Goal: Task Accomplishment & Management: Manage account settings

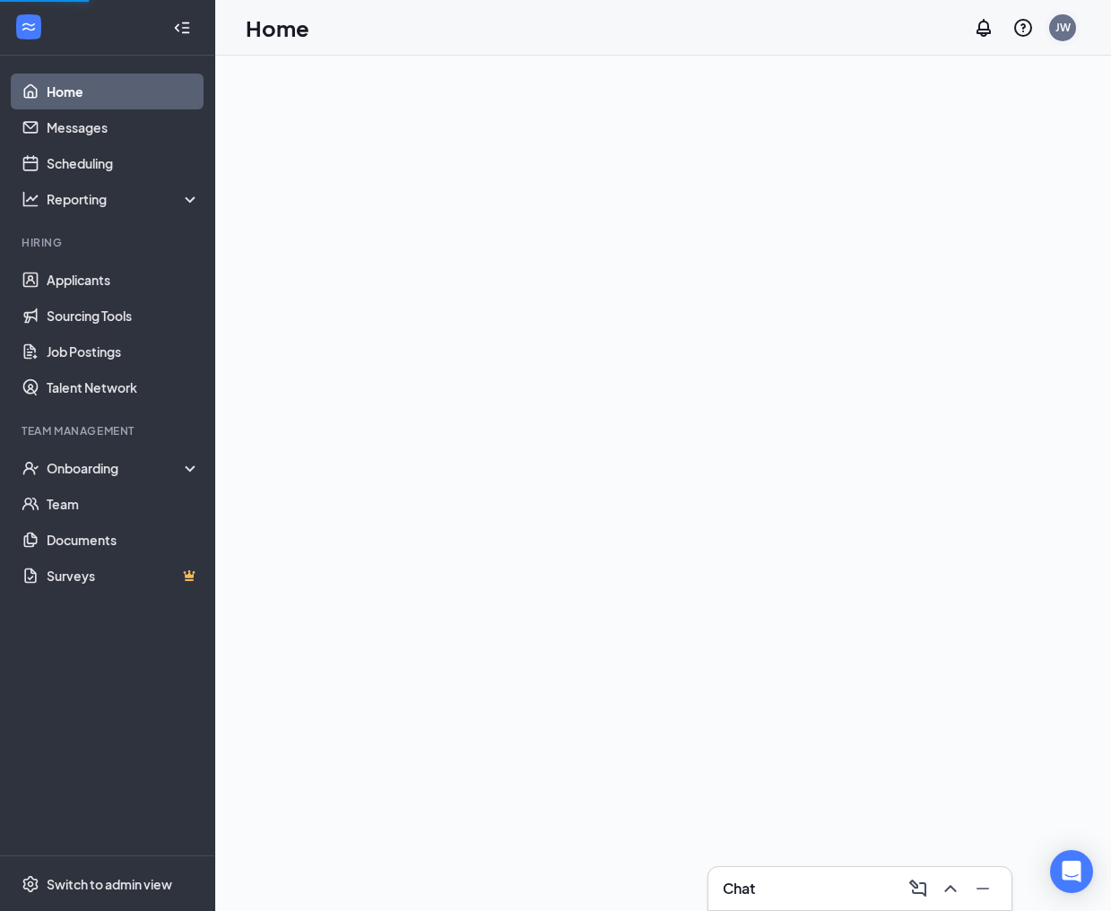
click at [1064, 33] on div "JW" at bounding box center [1062, 27] width 15 height 15
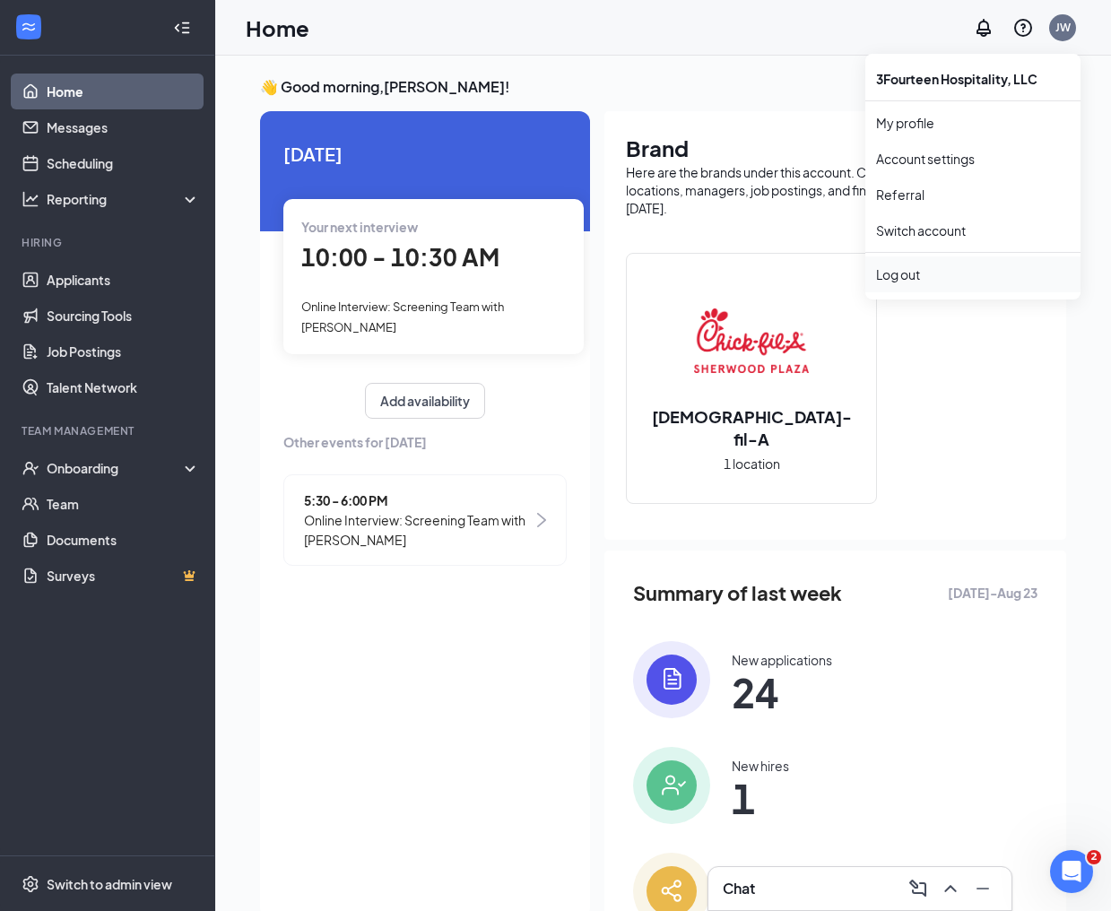
click at [921, 269] on div "Log out" at bounding box center [973, 274] width 194 height 18
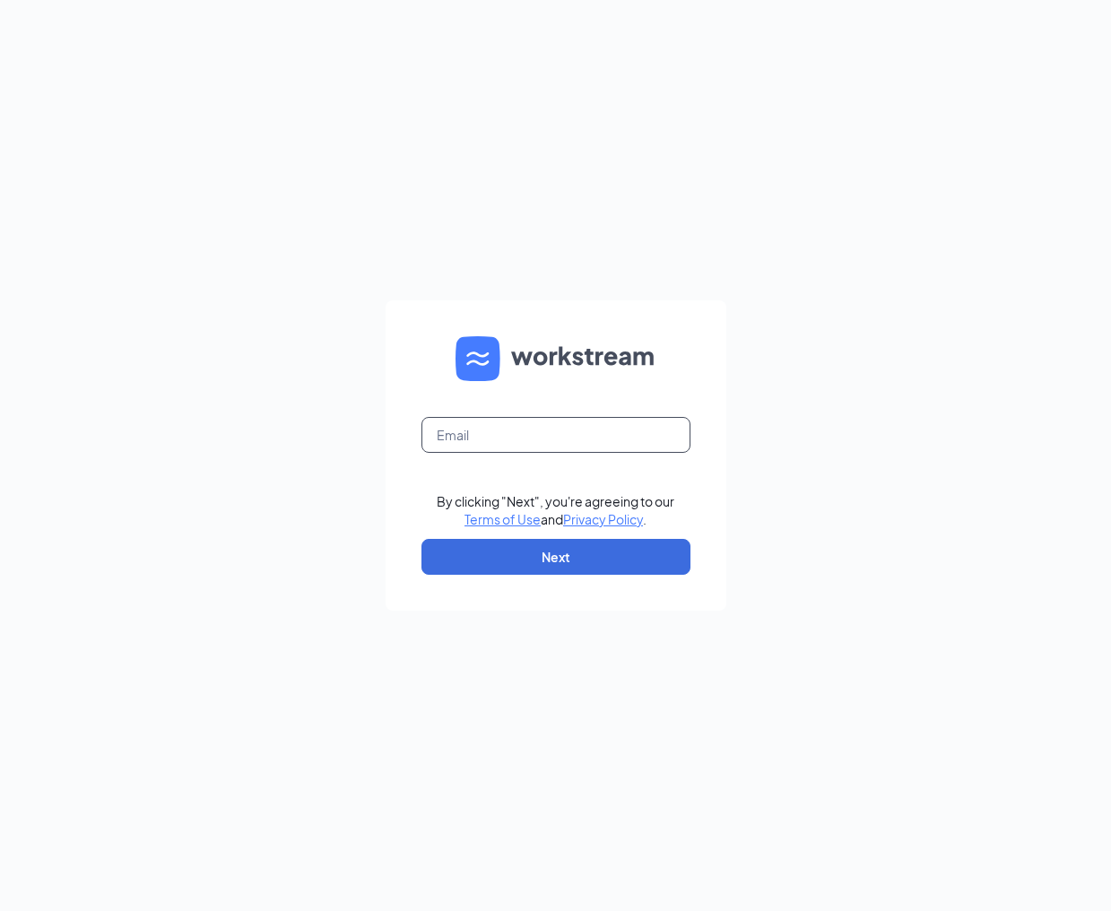
click at [495, 450] on input "text" at bounding box center [555, 435] width 269 height 36
type input "[PERSON_NAME][EMAIL_ADDRESS][PERSON_NAME][DOMAIN_NAME]"
click at [373, 533] on div "[PERSON_NAME][EMAIL_ADDRESS][PERSON_NAME][DOMAIN_NAME] By clicking "Next", you'…" at bounding box center [555, 455] width 1111 height 911
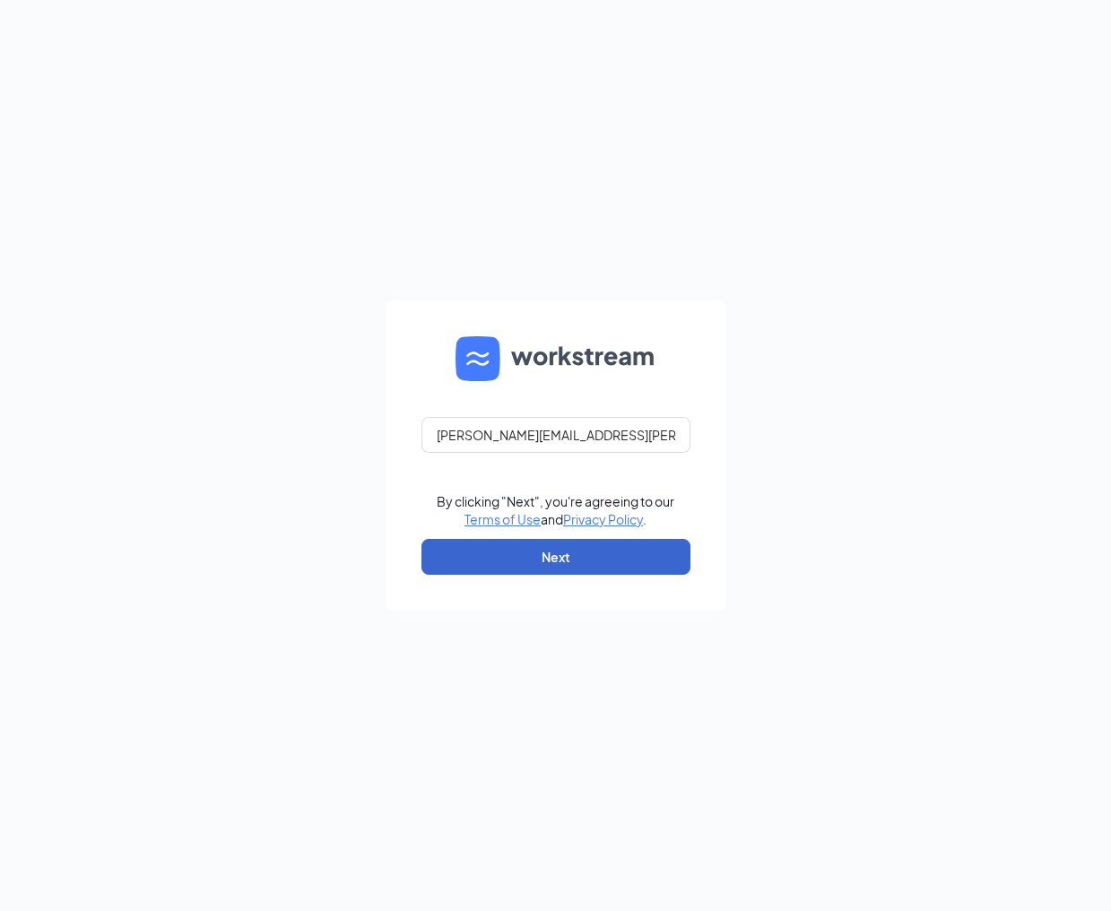
click at [509, 570] on button "Next" at bounding box center [555, 557] width 269 height 36
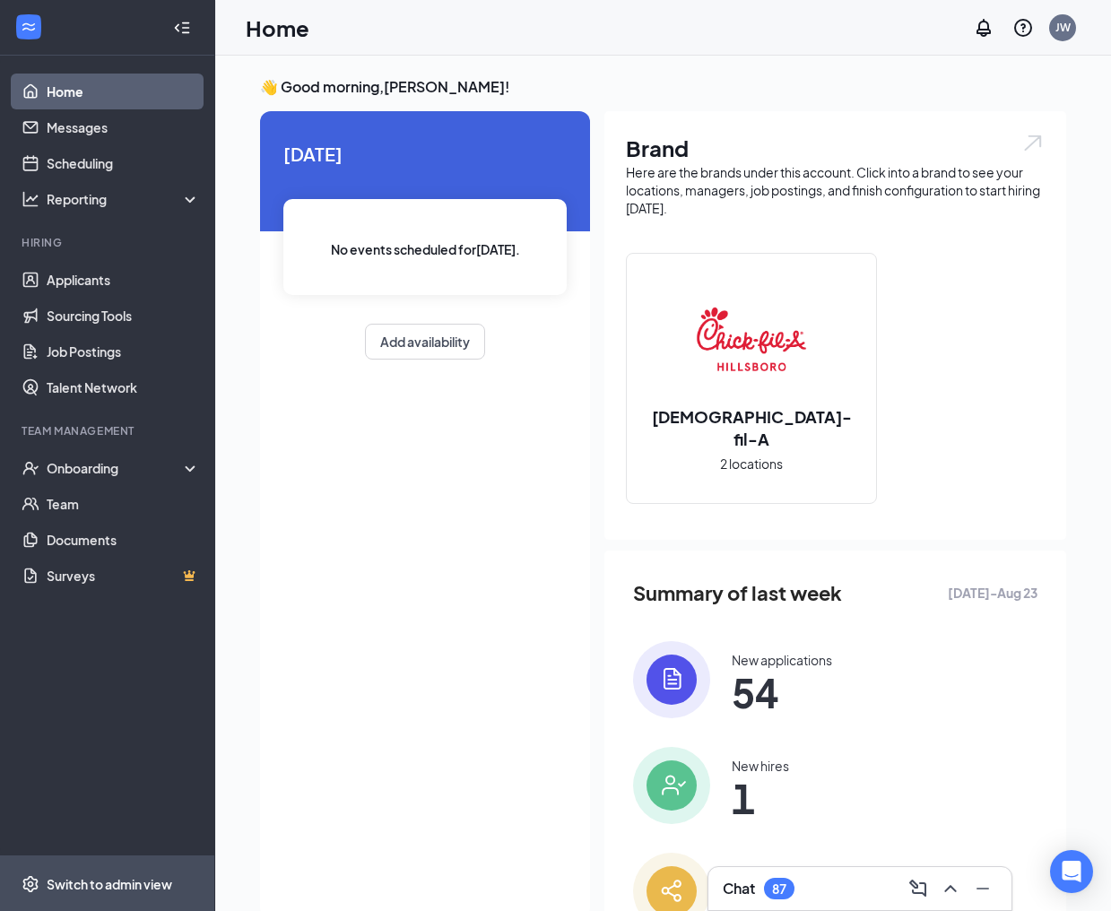
click at [125, 882] on div "Switch to admin view" at bounding box center [110, 884] width 126 height 18
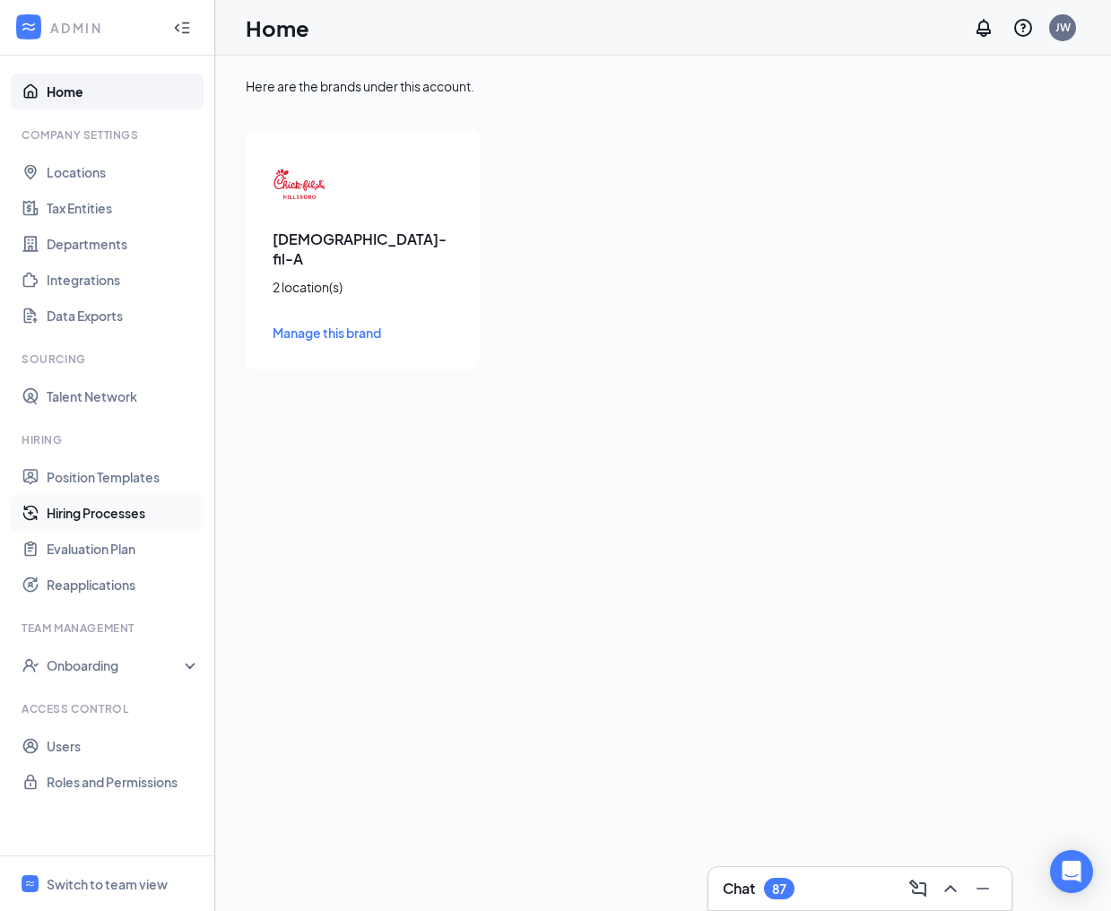
click at [125, 515] on link "Hiring Processes" at bounding box center [123, 513] width 153 height 36
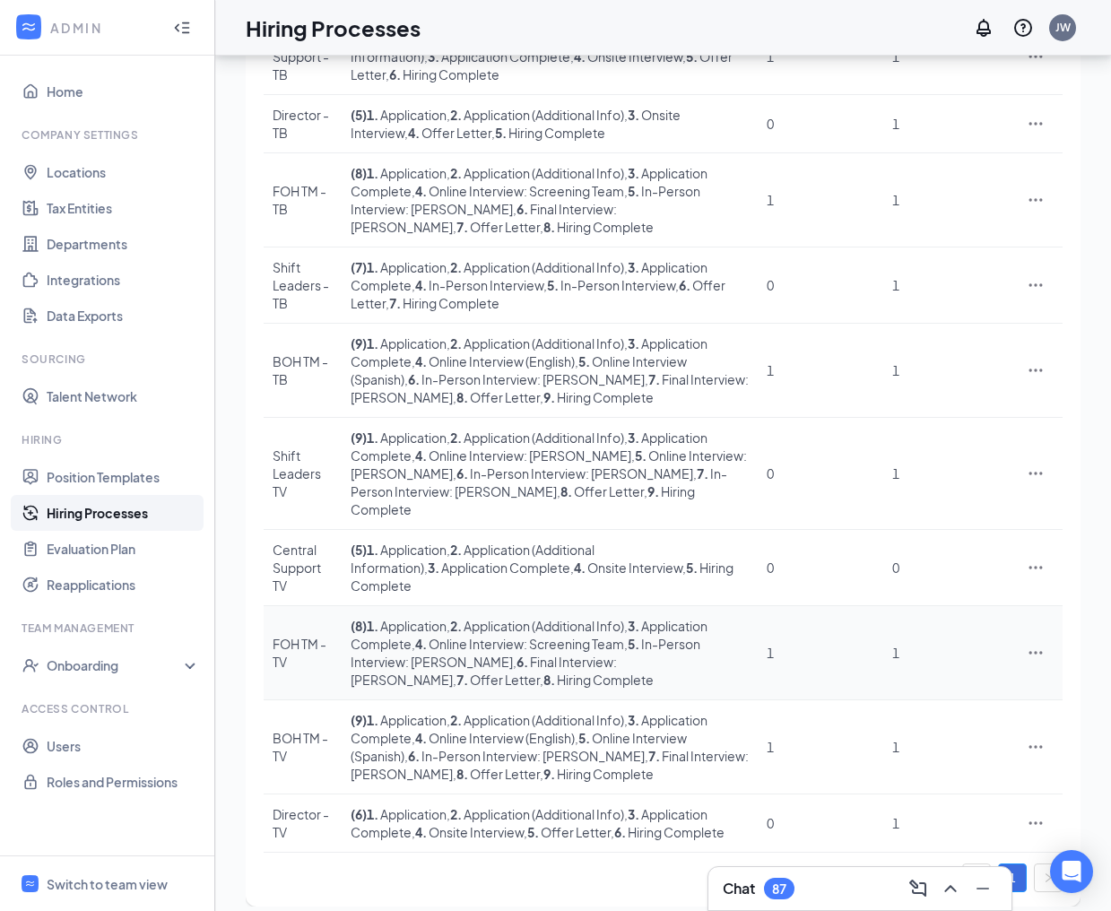
scroll to position [306, 0]
click at [295, 810] on div "Director - TV" at bounding box center [303, 824] width 60 height 36
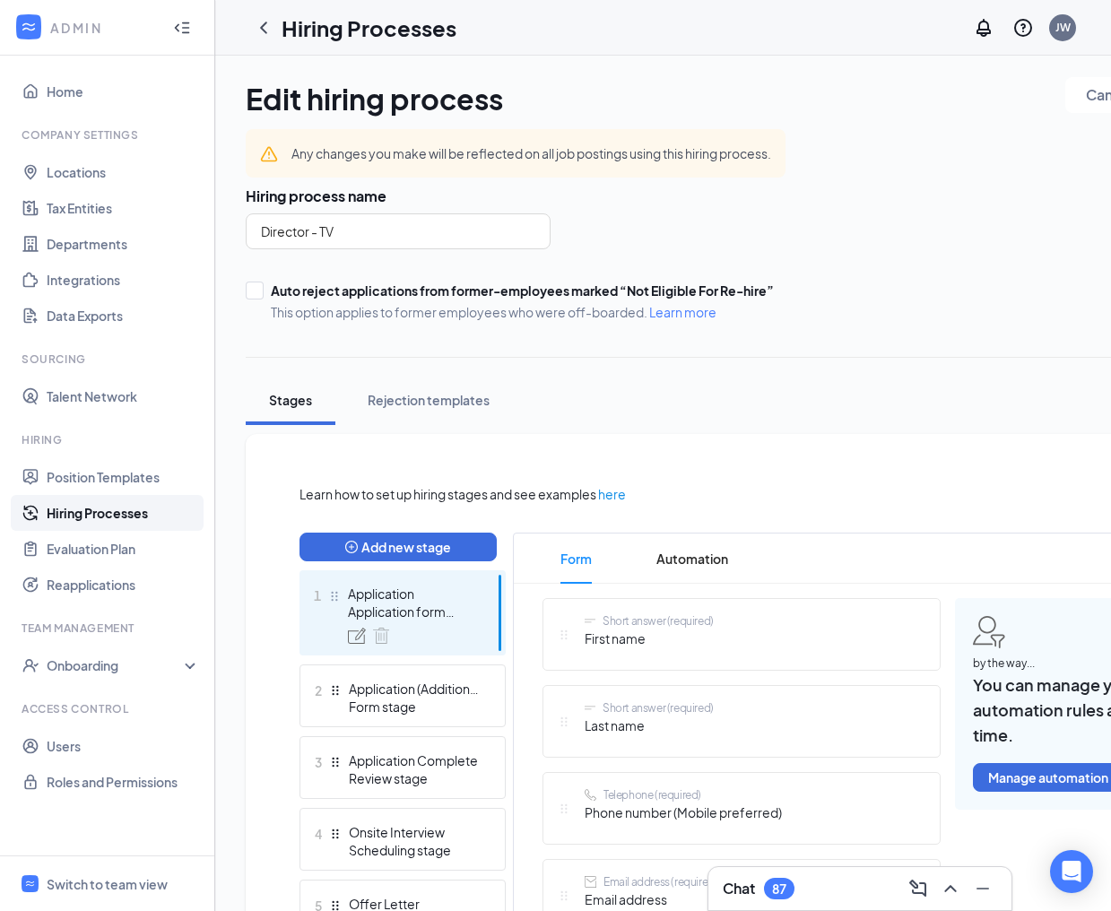
click at [100, 513] on link "Hiring Processes" at bounding box center [123, 513] width 153 height 36
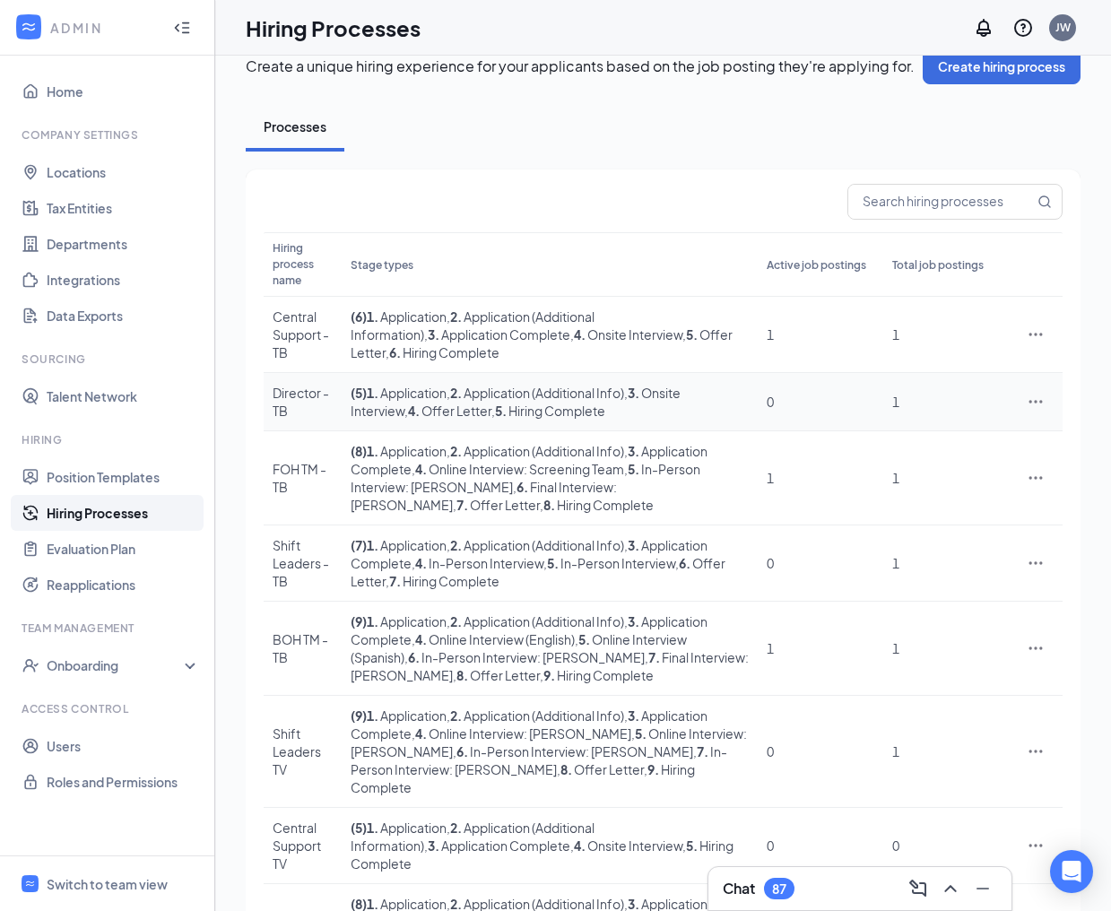
scroll to position [33, 0]
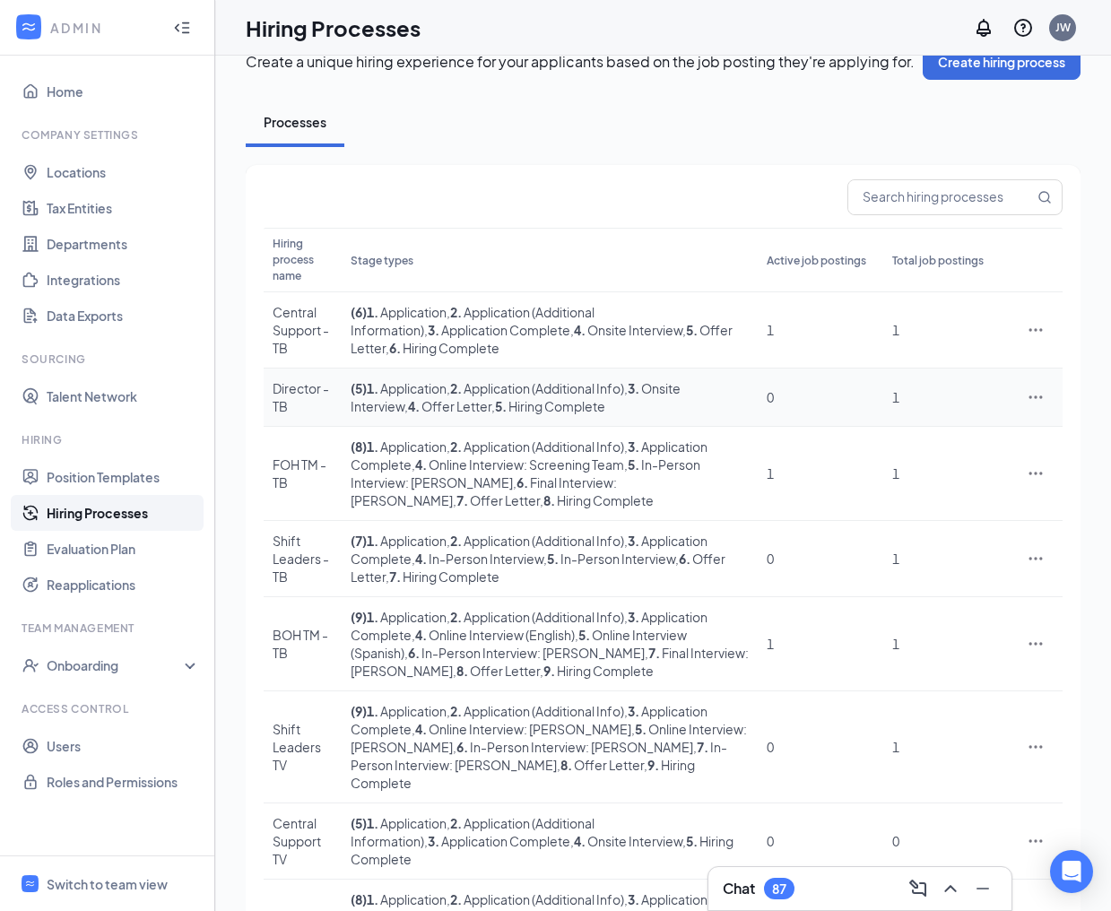
click at [310, 394] on div "Director - TB" at bounding box center [303, 397] width 60 height 36
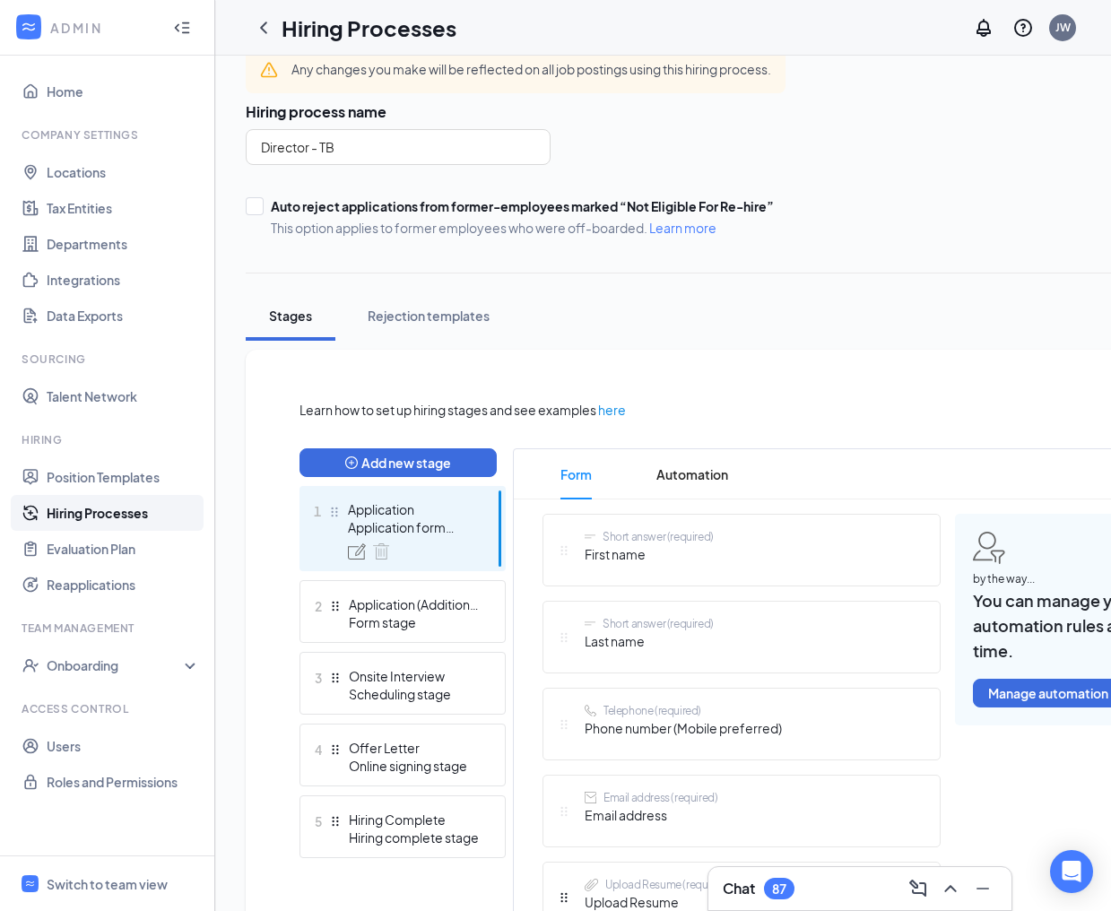
scroll to position [93, 0]
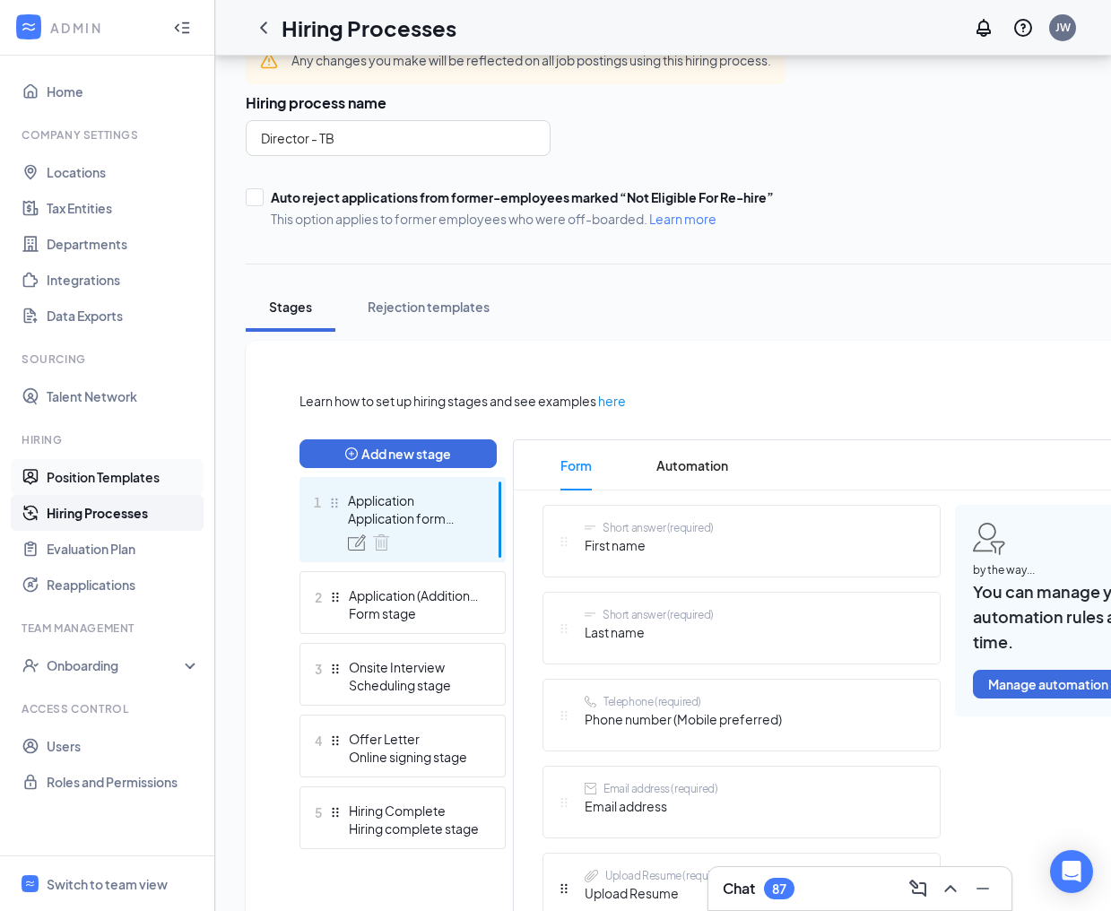
click at [118, 480] on link "Position Templates" at bounding box center [123, 477] width 153 height 36
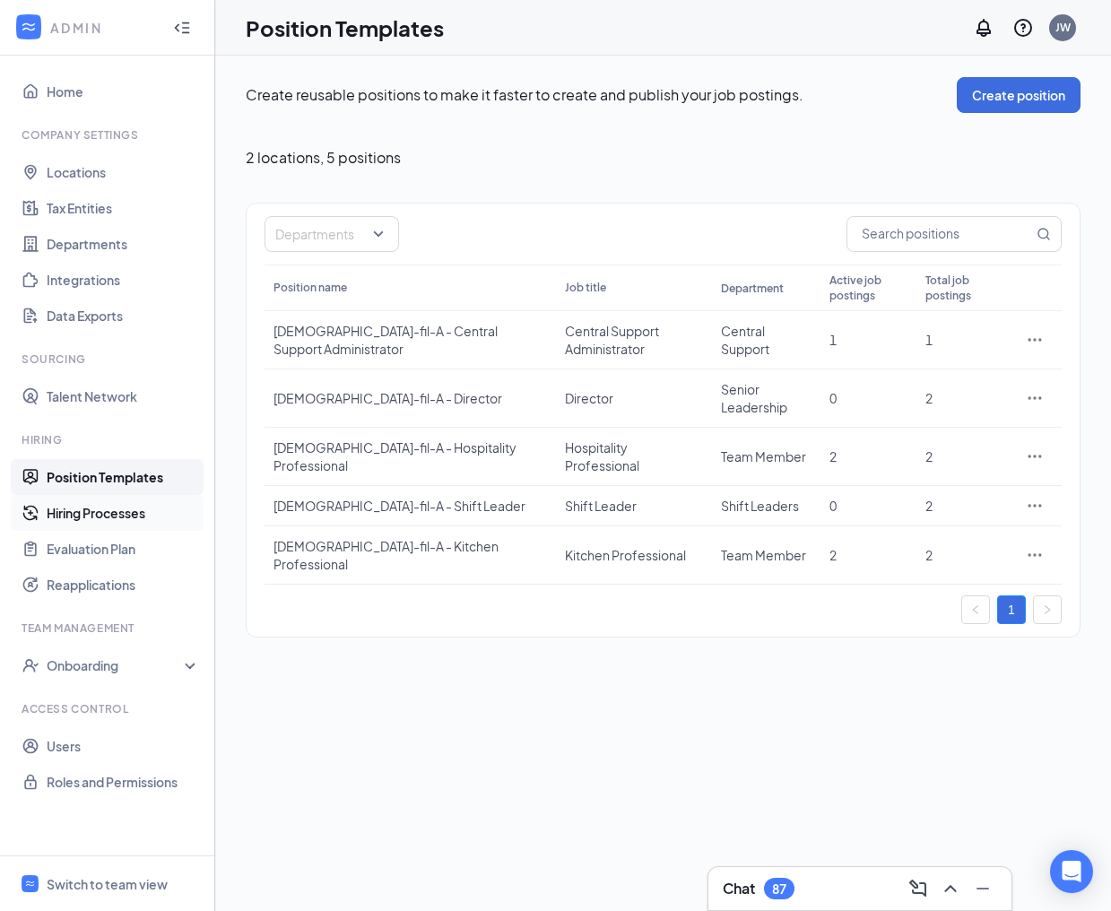
click at [125, 514] on link "Hiring Processes" at bounding box center [123, 513] width 153 height 36
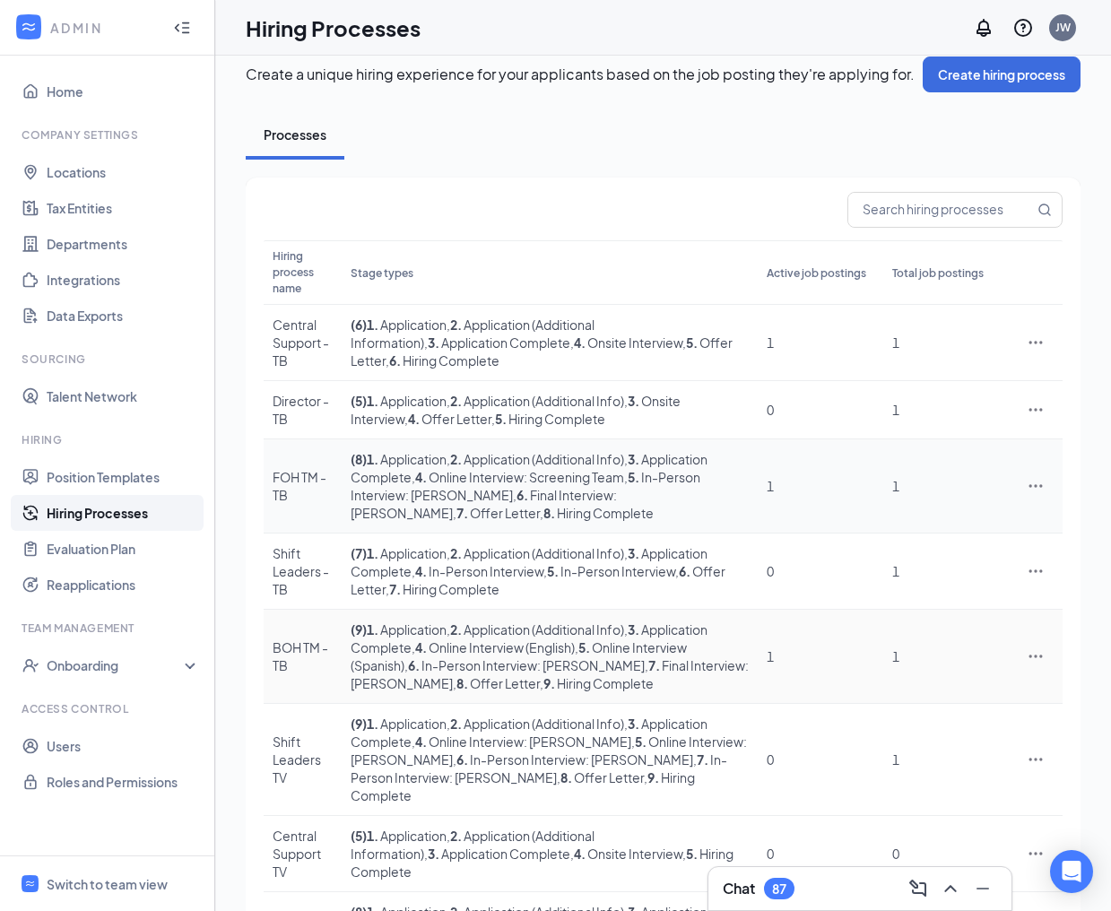
scroll to position [22, 0]
click at [303, 396] on div "Director - TB" at bounding box center [303, 409] width 60 height 36
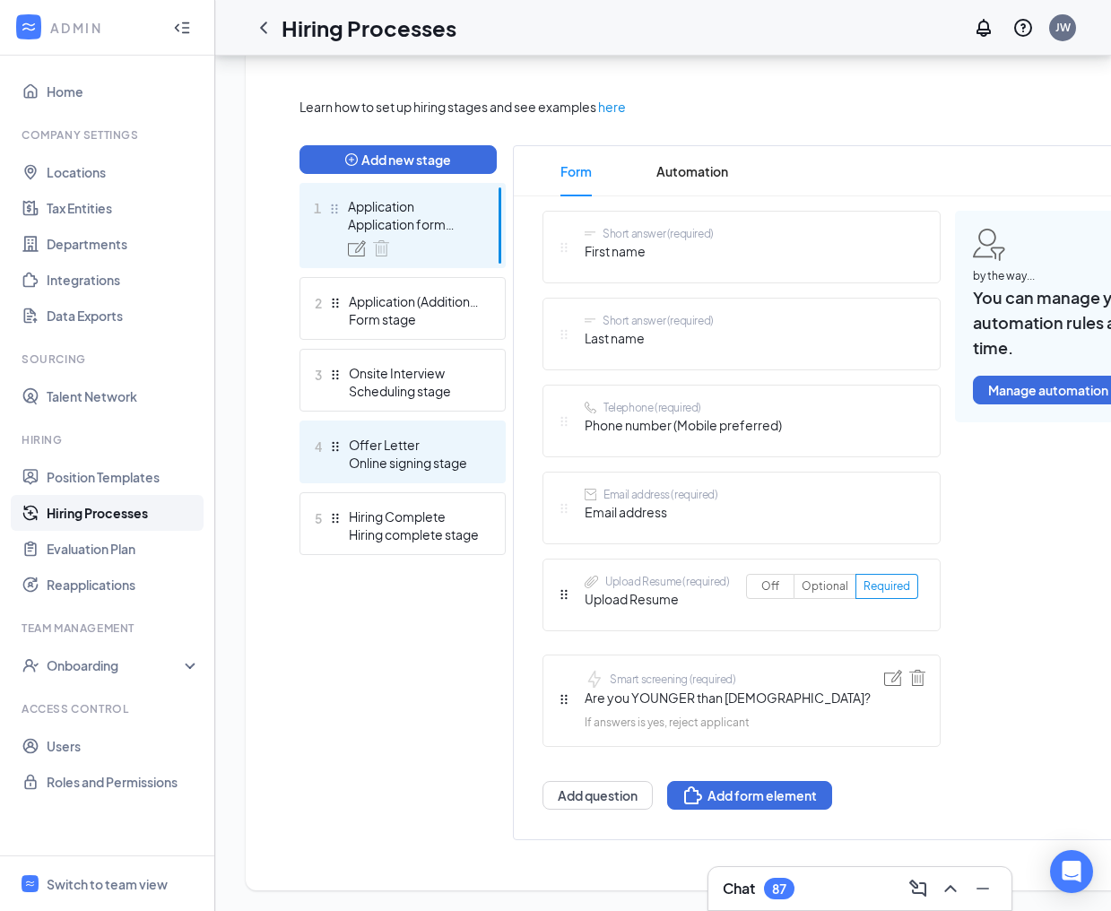
click at [417, 443] on div "Offer Letter" at bounding box center [414, 445] width 131 height 18
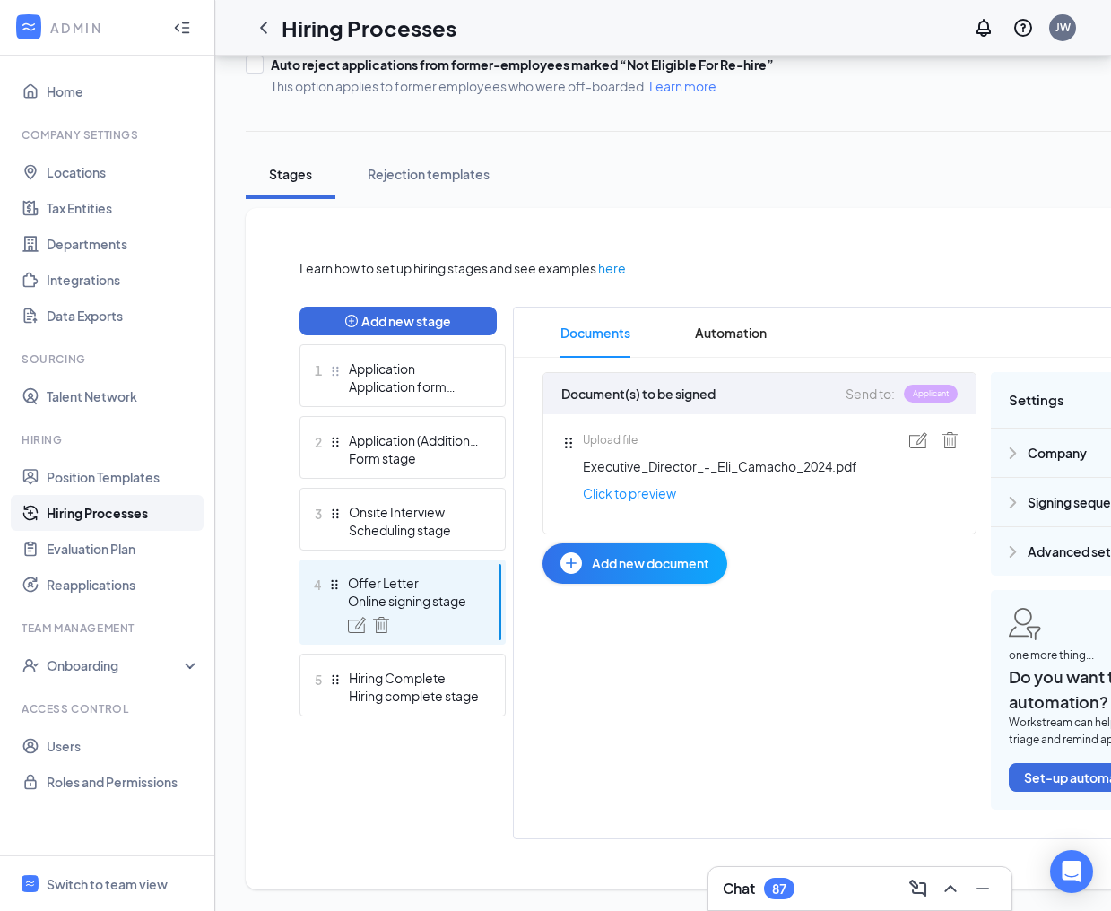
scroll to position [223, 0]
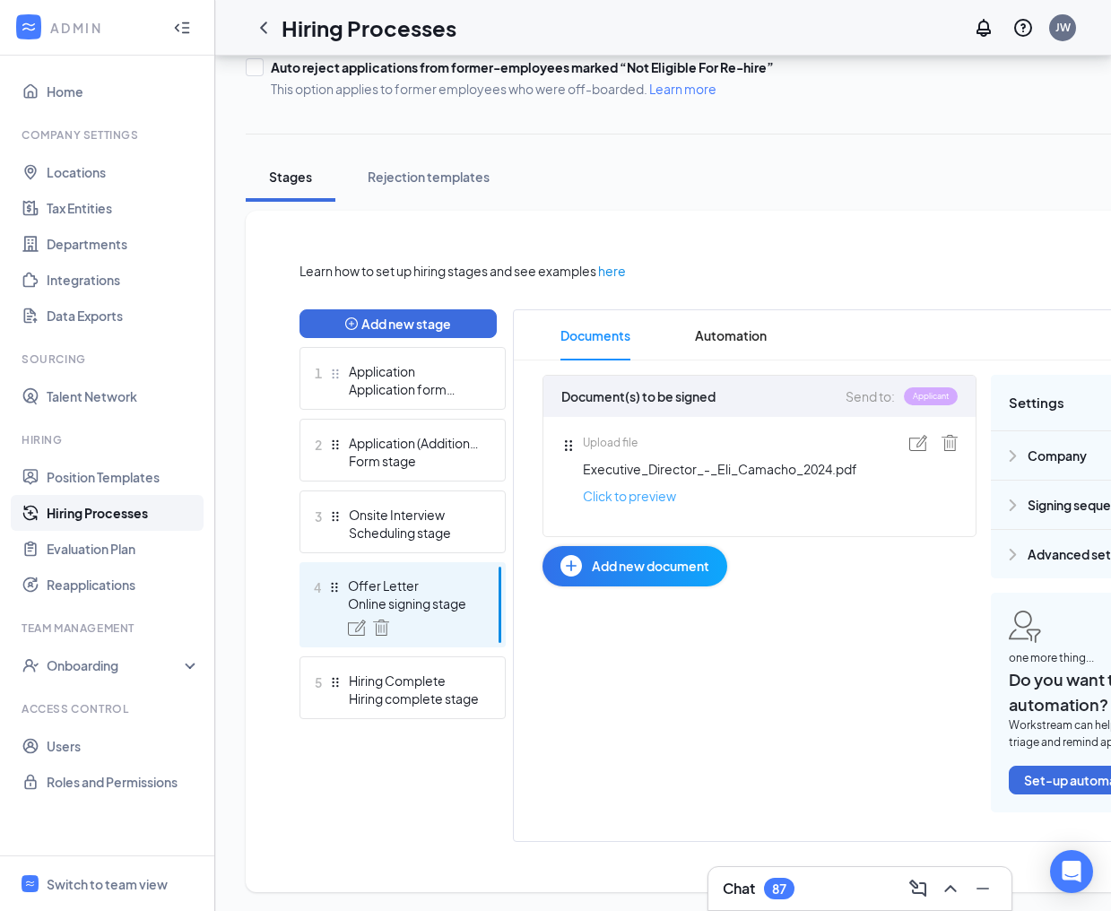
click at [653, 493] on link "Click to preview" at bounding box center [629, 496] width 93 height 20
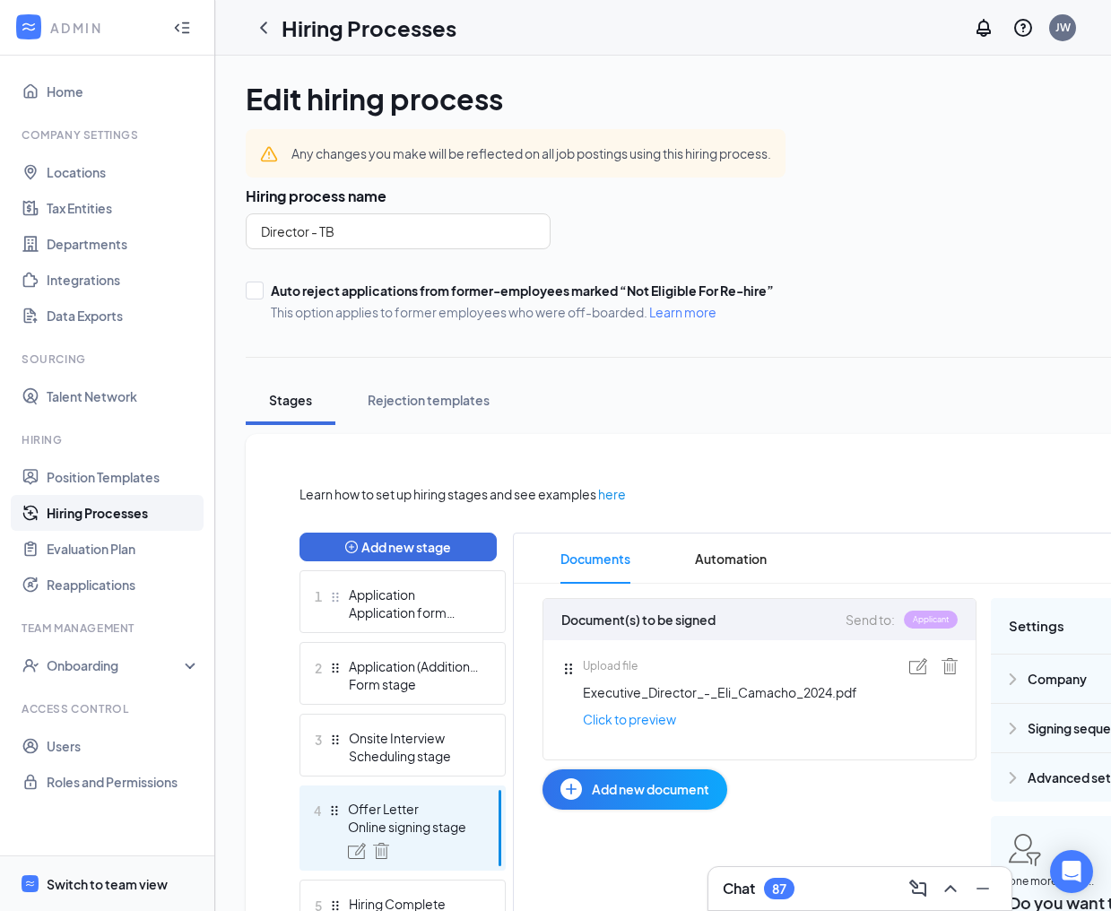
scroll to position [0, 0]
click at [100, 895] on span "Switch to team view" at bounding box center [123, 883] width 153 height 55
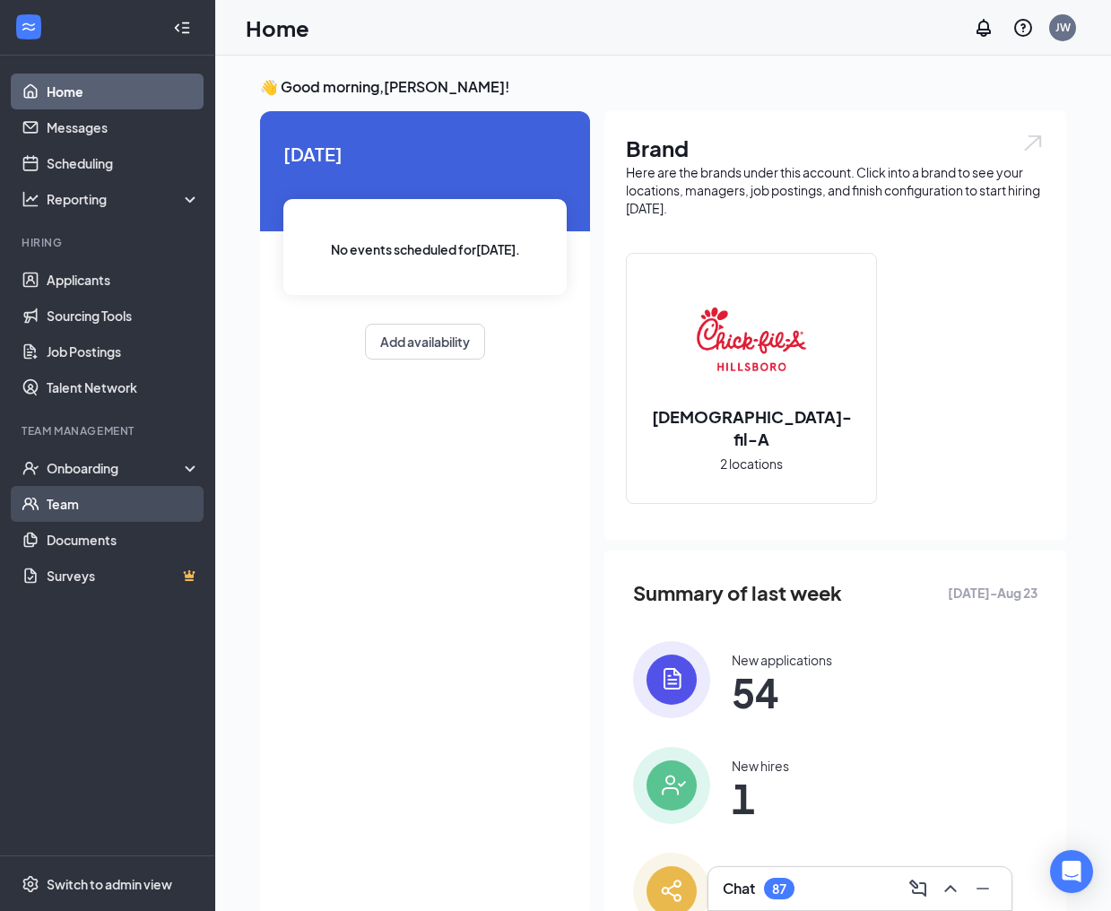
click at [86, 518] on link "Team" at bounding box center [123, 504] width 153 height 36
